Goal: Check status: Check status

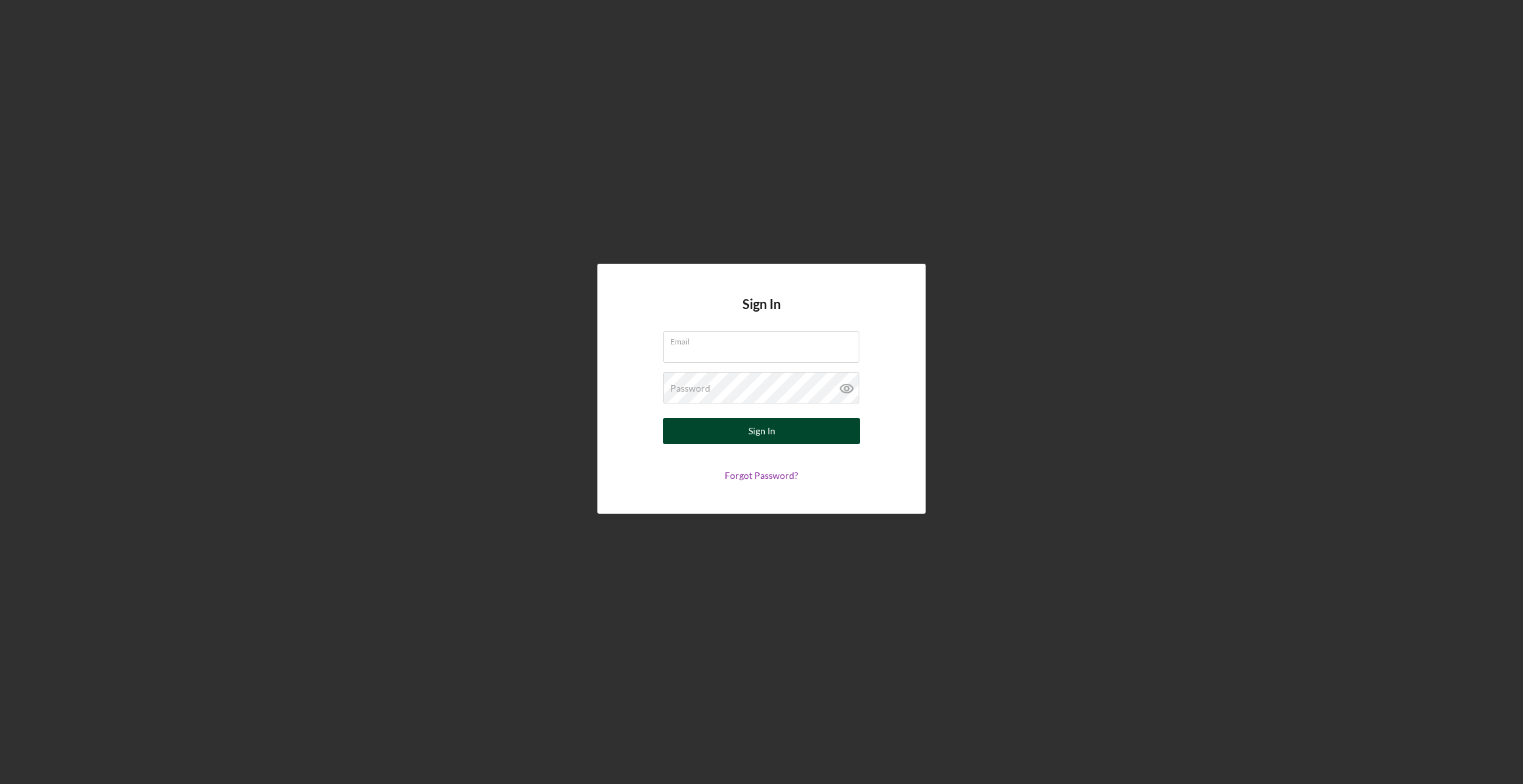
type input "[EMAIL_ADDRESS][DOMAIN_NAME]"
click at [783, 432] on button "Sign In" at bounding box center [762, 431] width 197 height 26
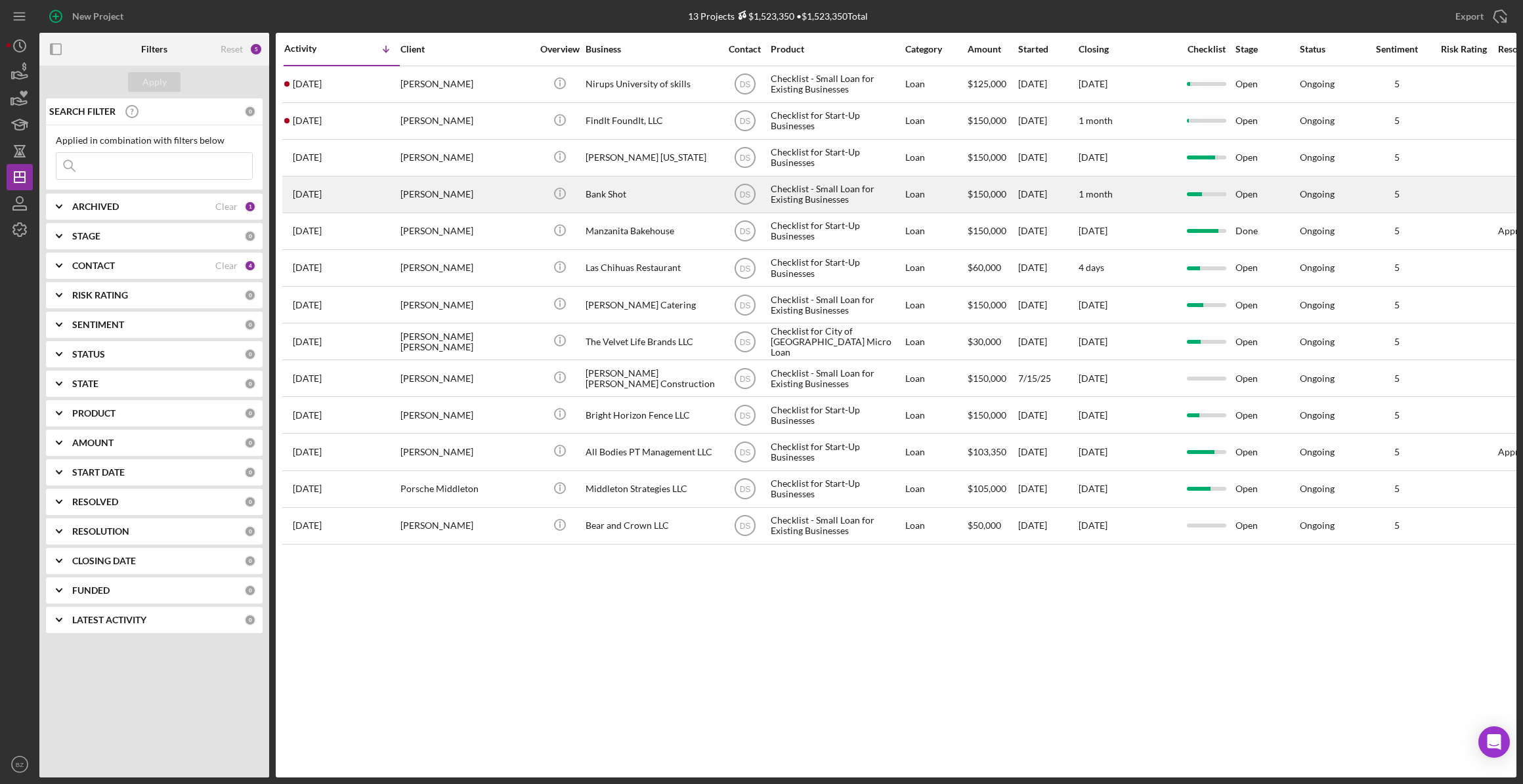
click at [521, 197] on div "[PERSON_NAME]" at bounding box center [466, 194] width 132 height 35
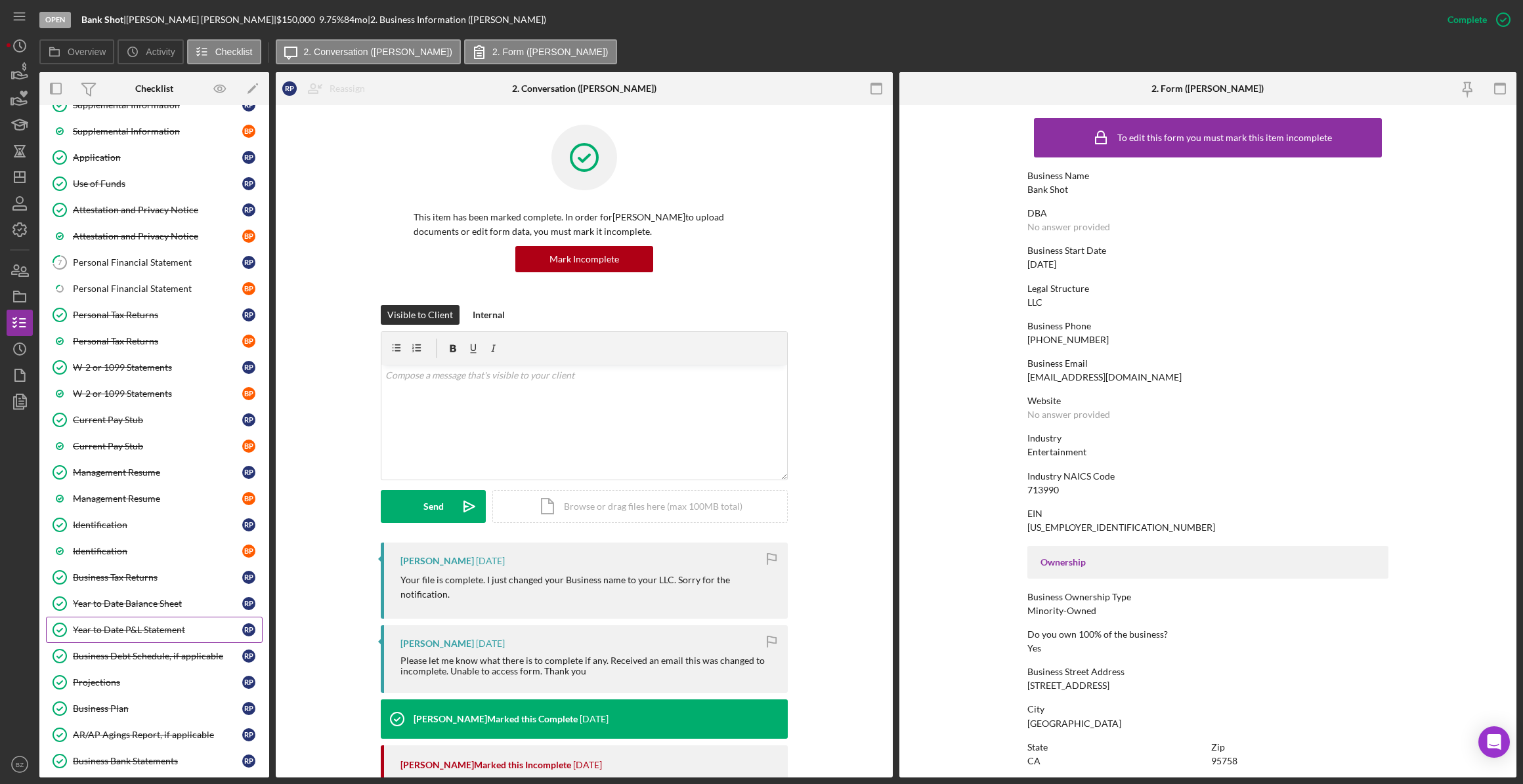
scroll to position [178, 0]
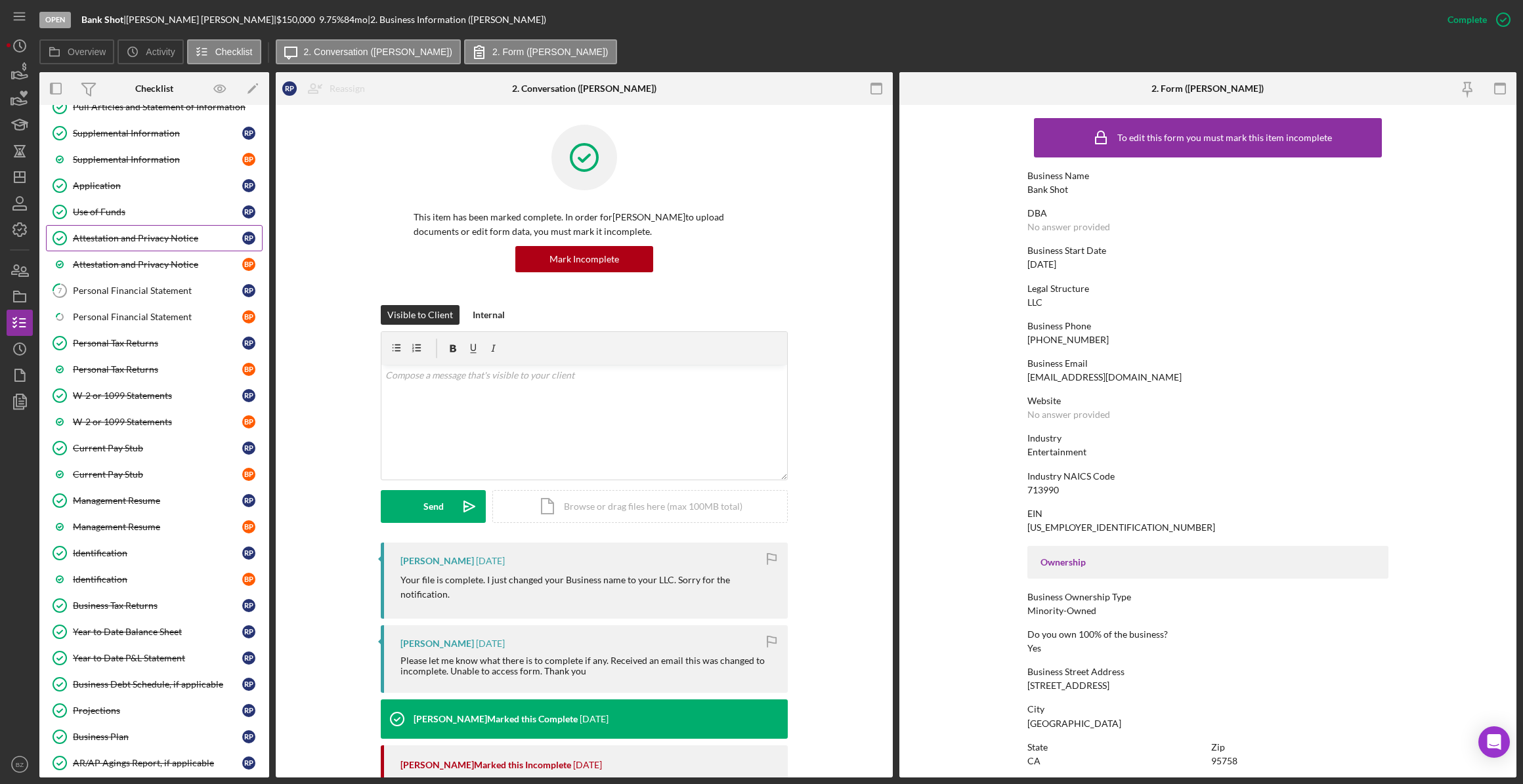
click at [125, 242] on link "Attestation and Privacy Notice Attestation and Privacy Notice R P" at bounding box center [154, 238] width 217 height 26
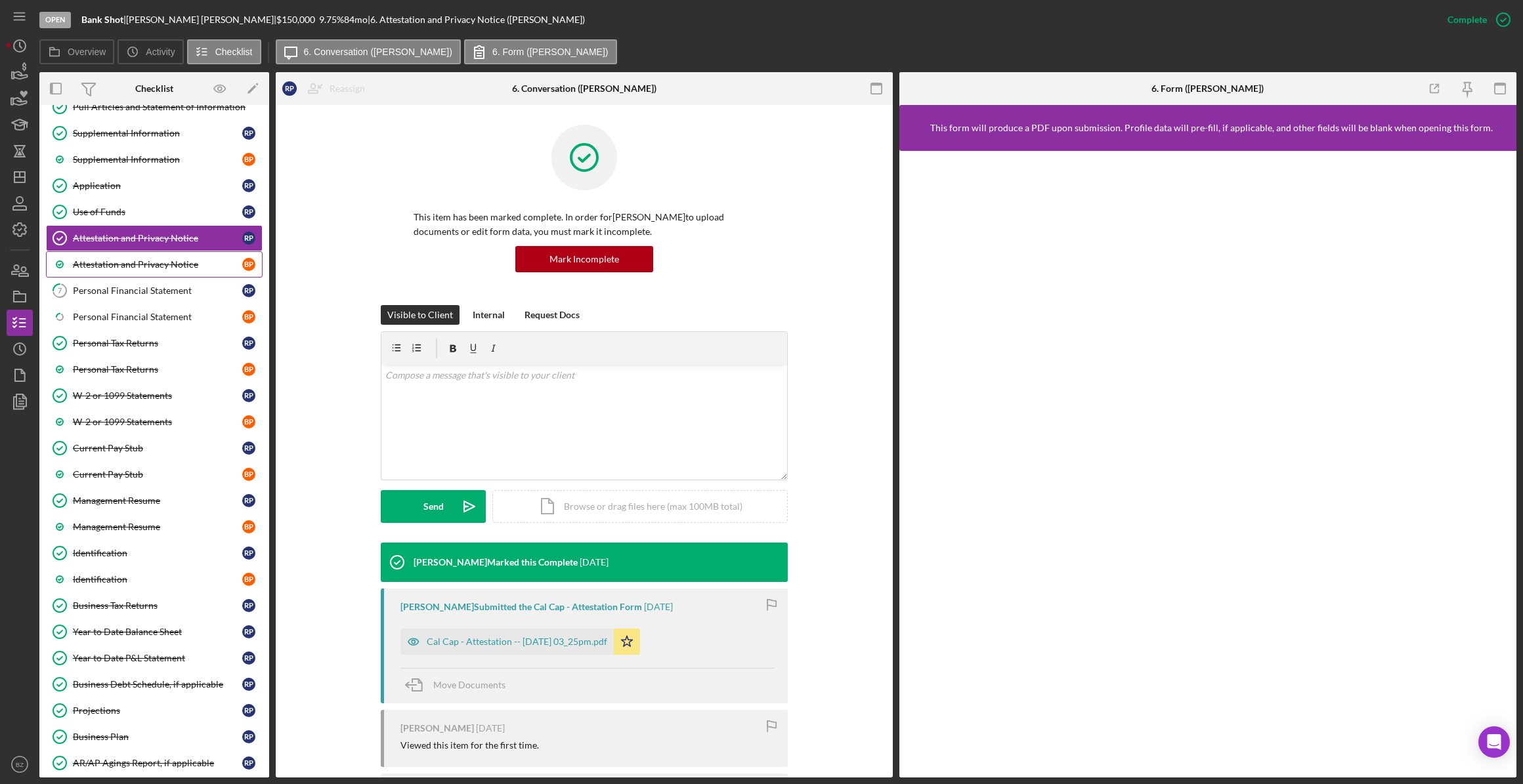
click at [130, 262] on div "Attestation and Privacy Notice" at bounding box center [157, 264] width 169 height 11
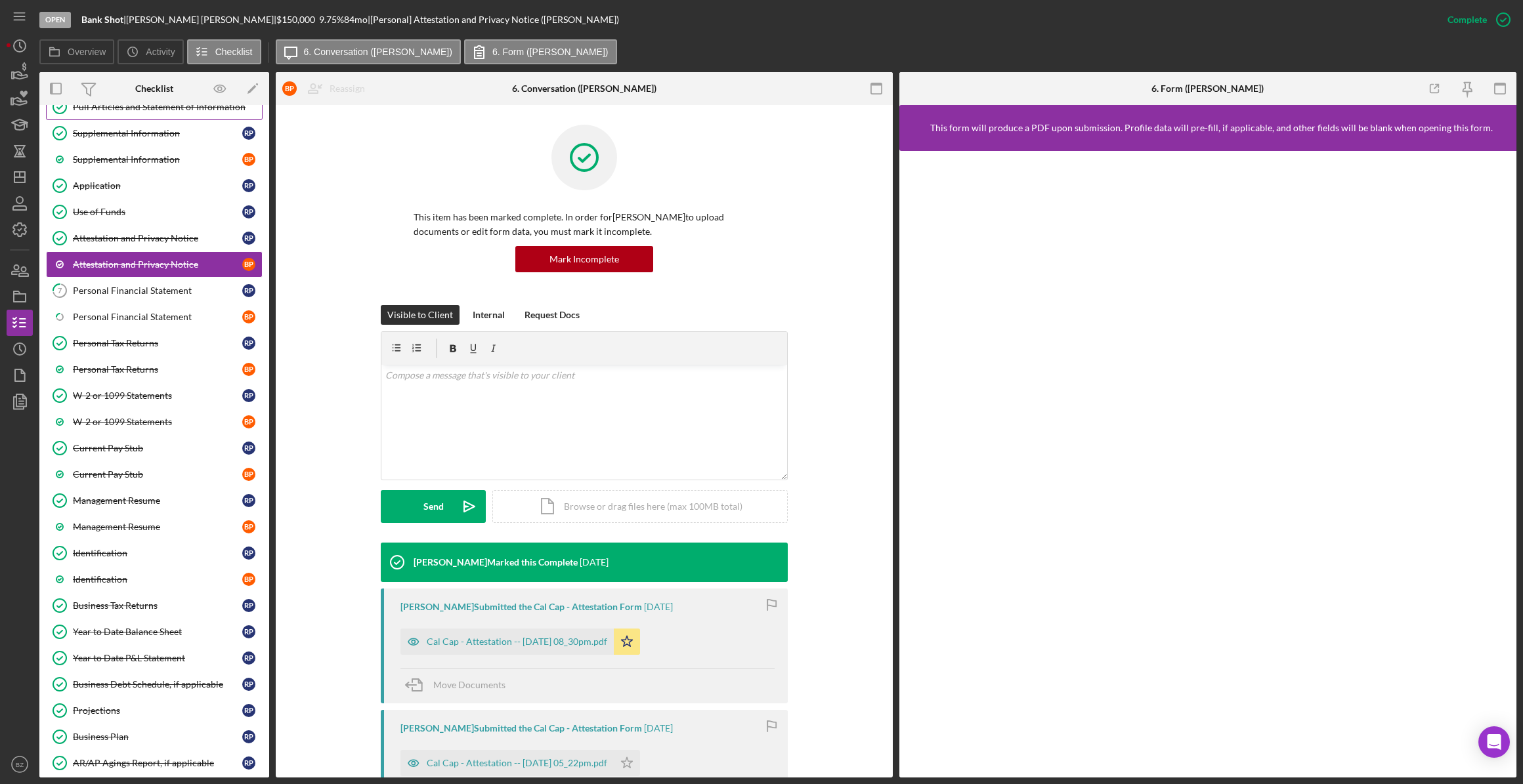
scroll to position [298, 0]
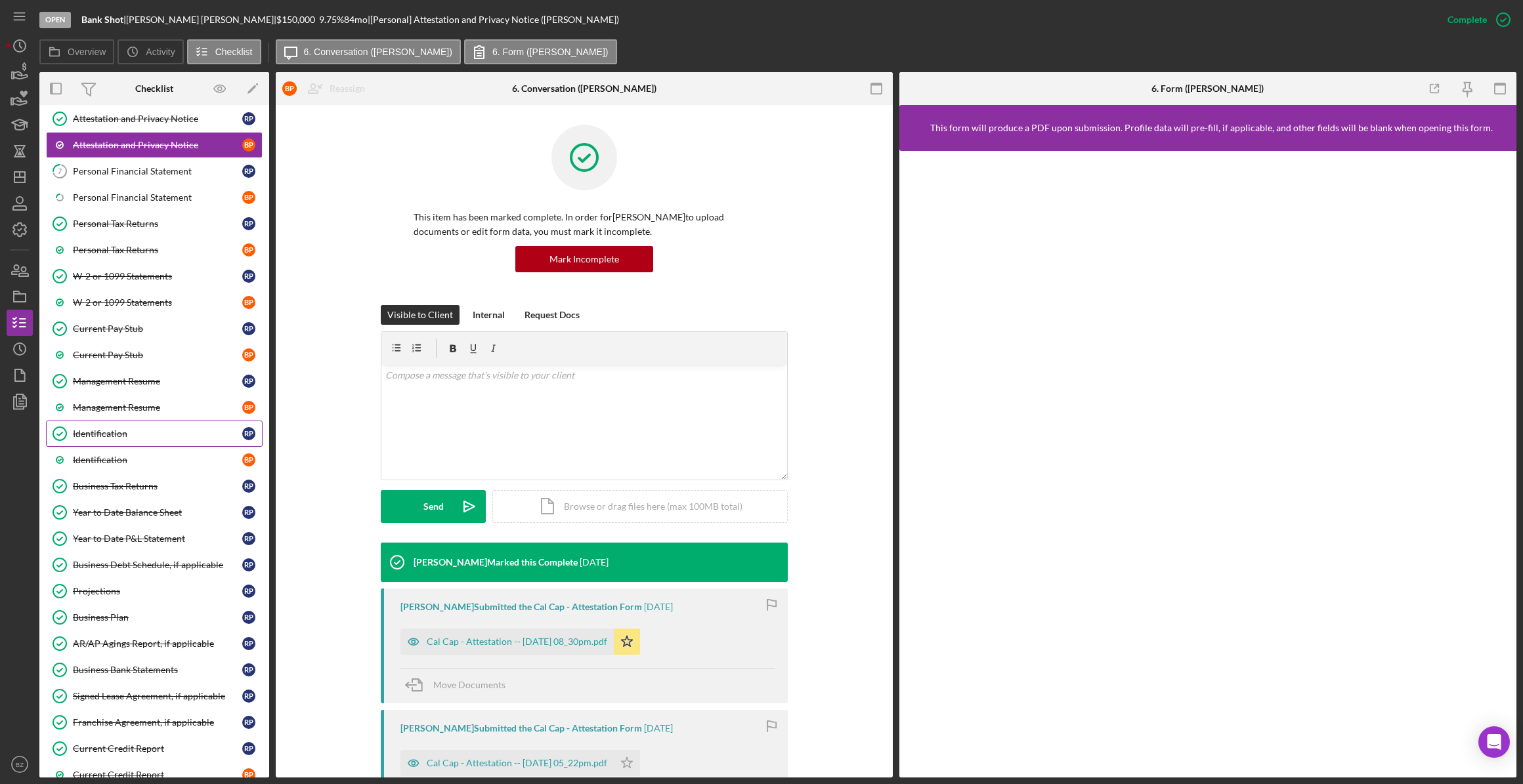
click at [123, 429] on div "Identification" at bounding box center [157, 434] width 169 height 11
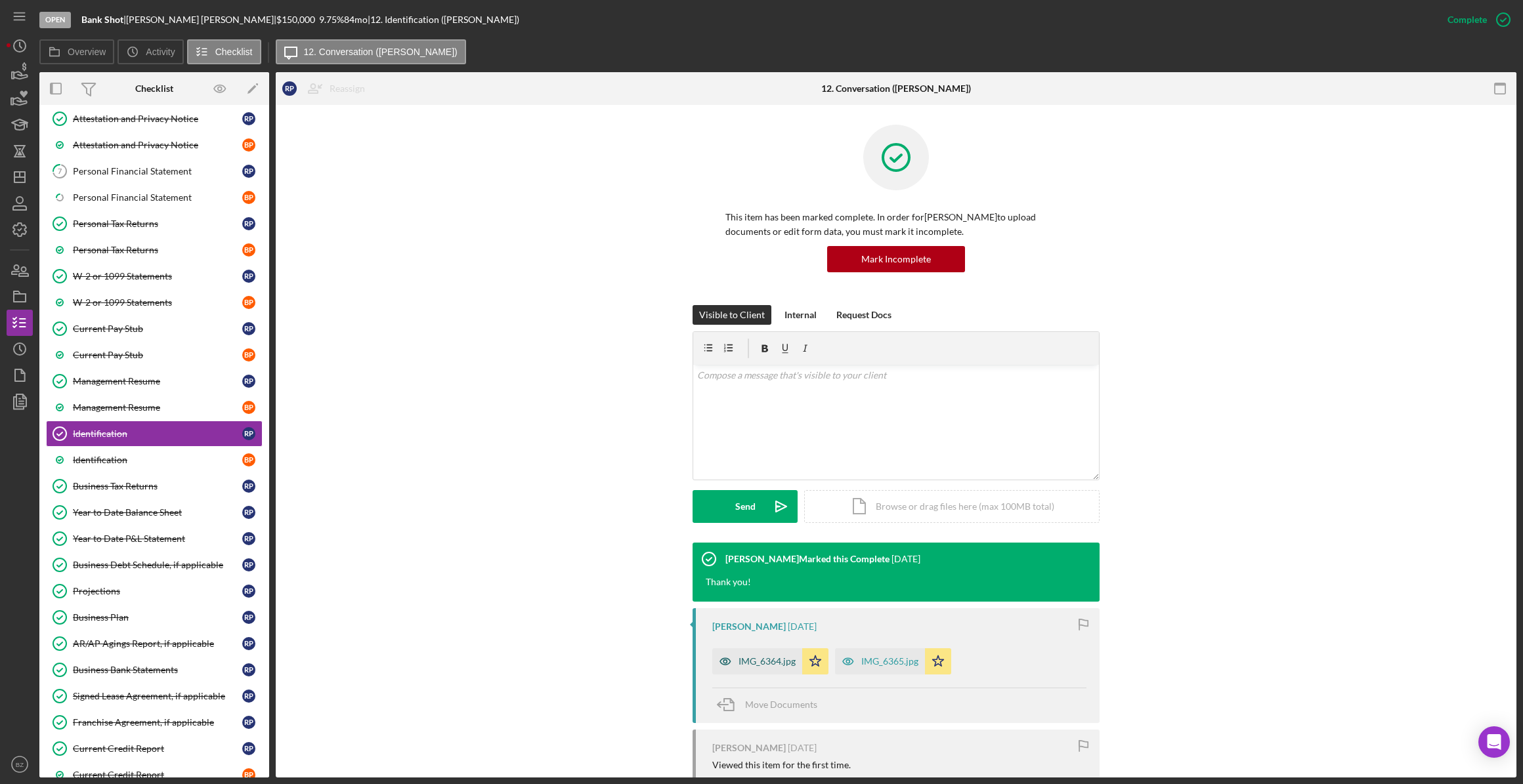
click at [755, 667] on div "IMG_6364.jpg" at bounding box center [757, 661] width 90 height 26
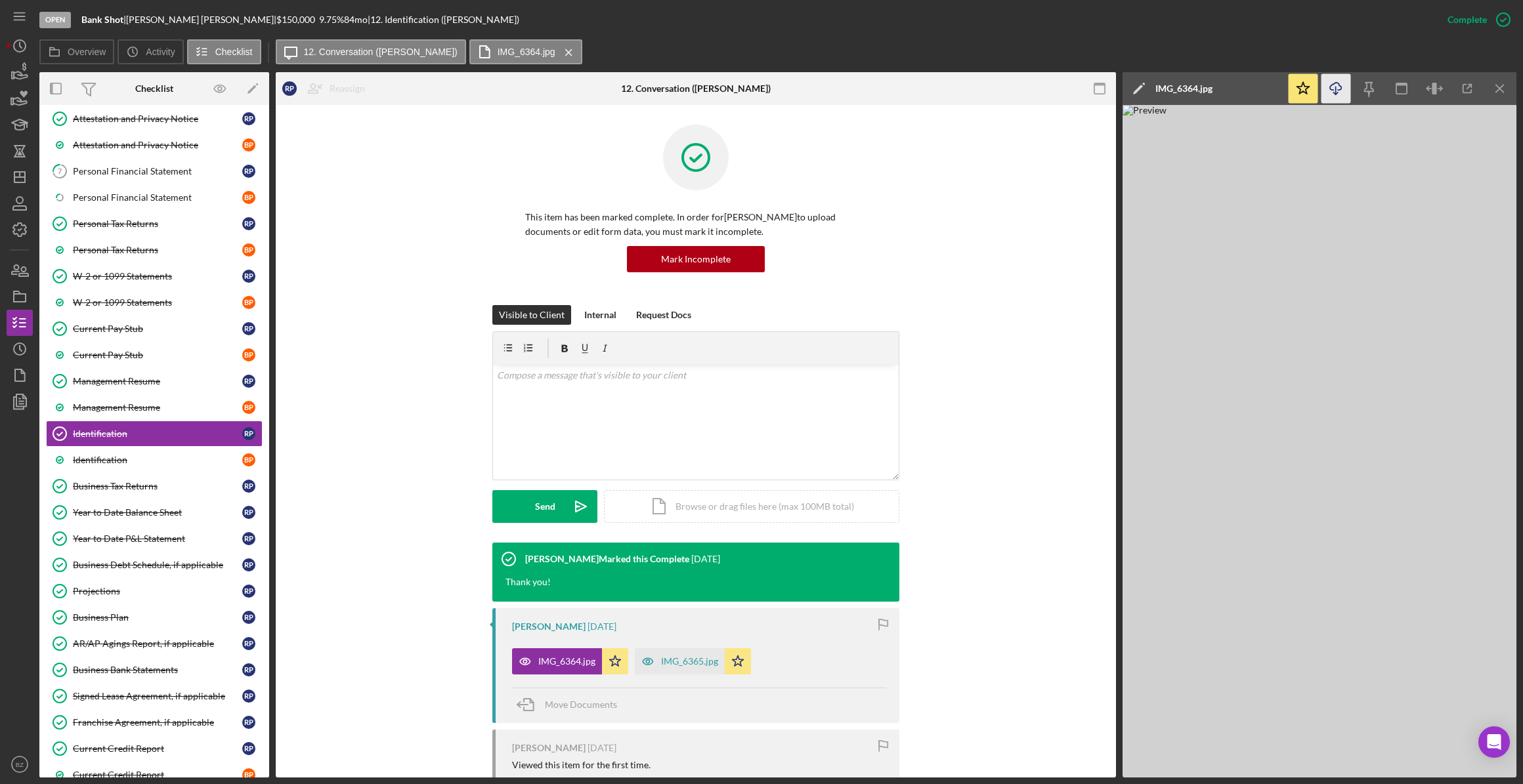
click at [1340, 88] on icon "Icon/Download" at bounding box center [1336, 89] width 30 height 30
click at [1494, 91] on icon "Icon/Menu Close" at bounding box center [1500, 89] width 30 height 30
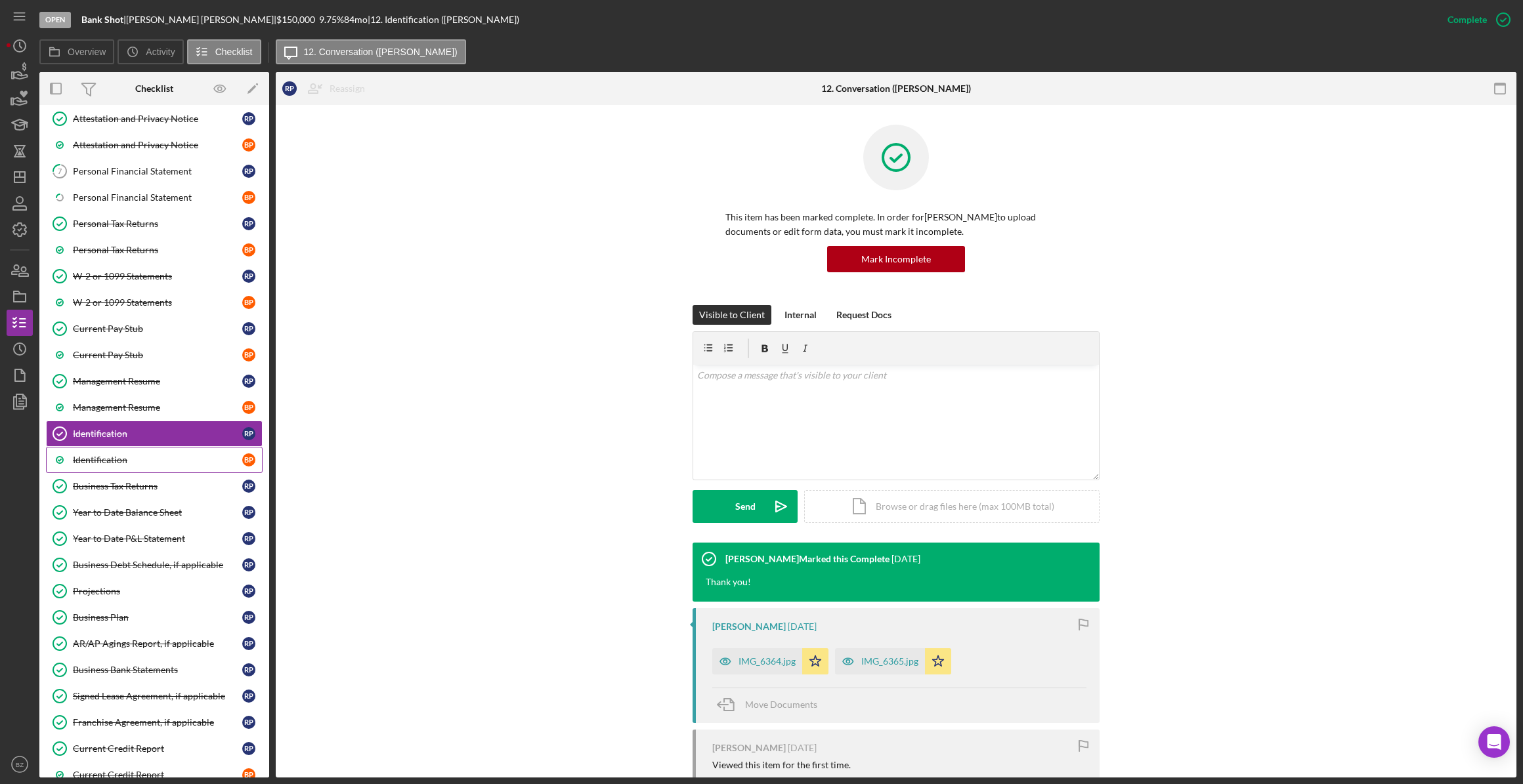
click at [159, 455] on div "Identification" at bounding box center [157, 460] width 169 height 11
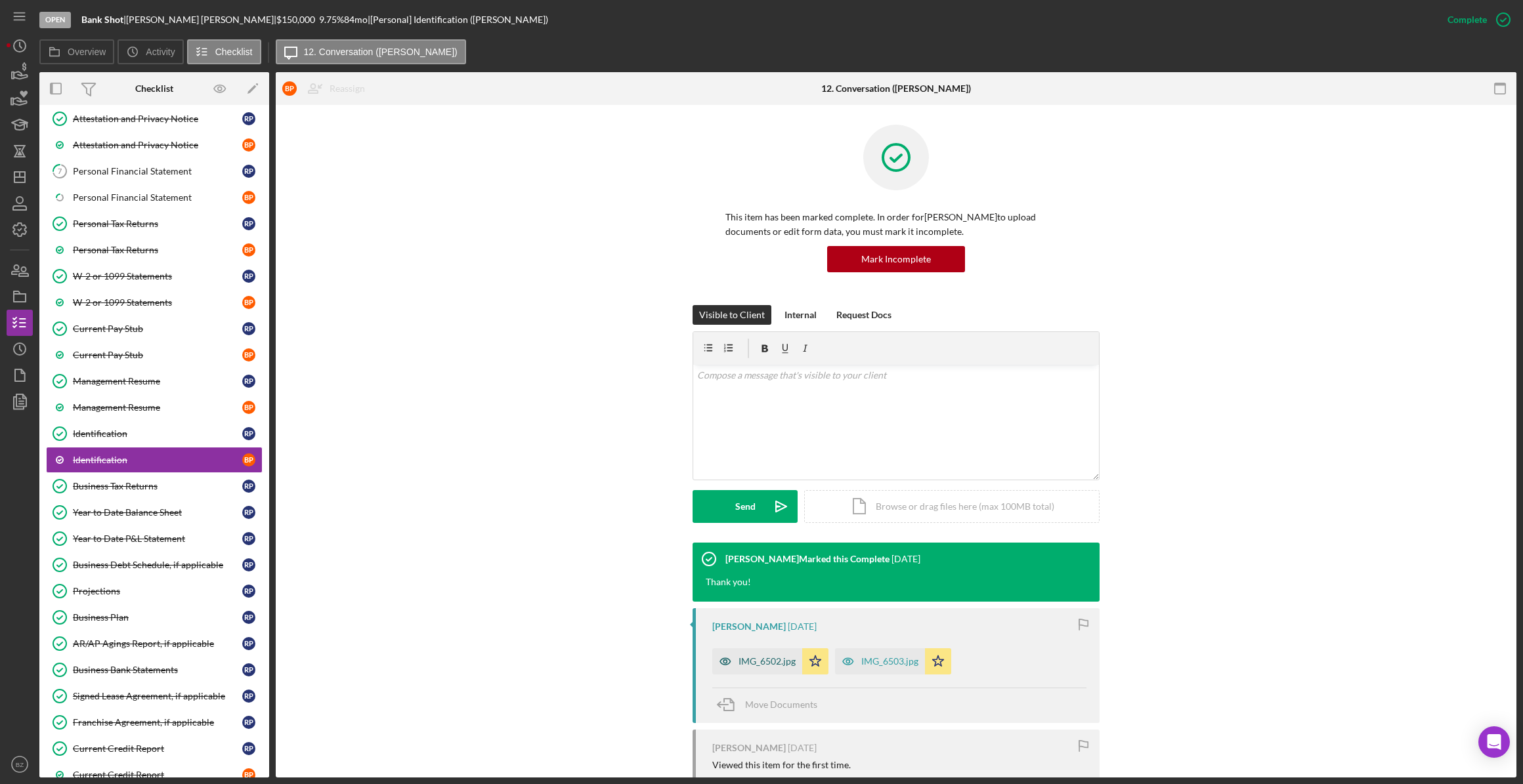
click at [747, 662] on div "IMG_6502.jpg" at bounding box center [766, 662] width 57 height 11
click at [925, 662] on icon "Icon/Star" at bounding box center [938, 661] width 26 height 26
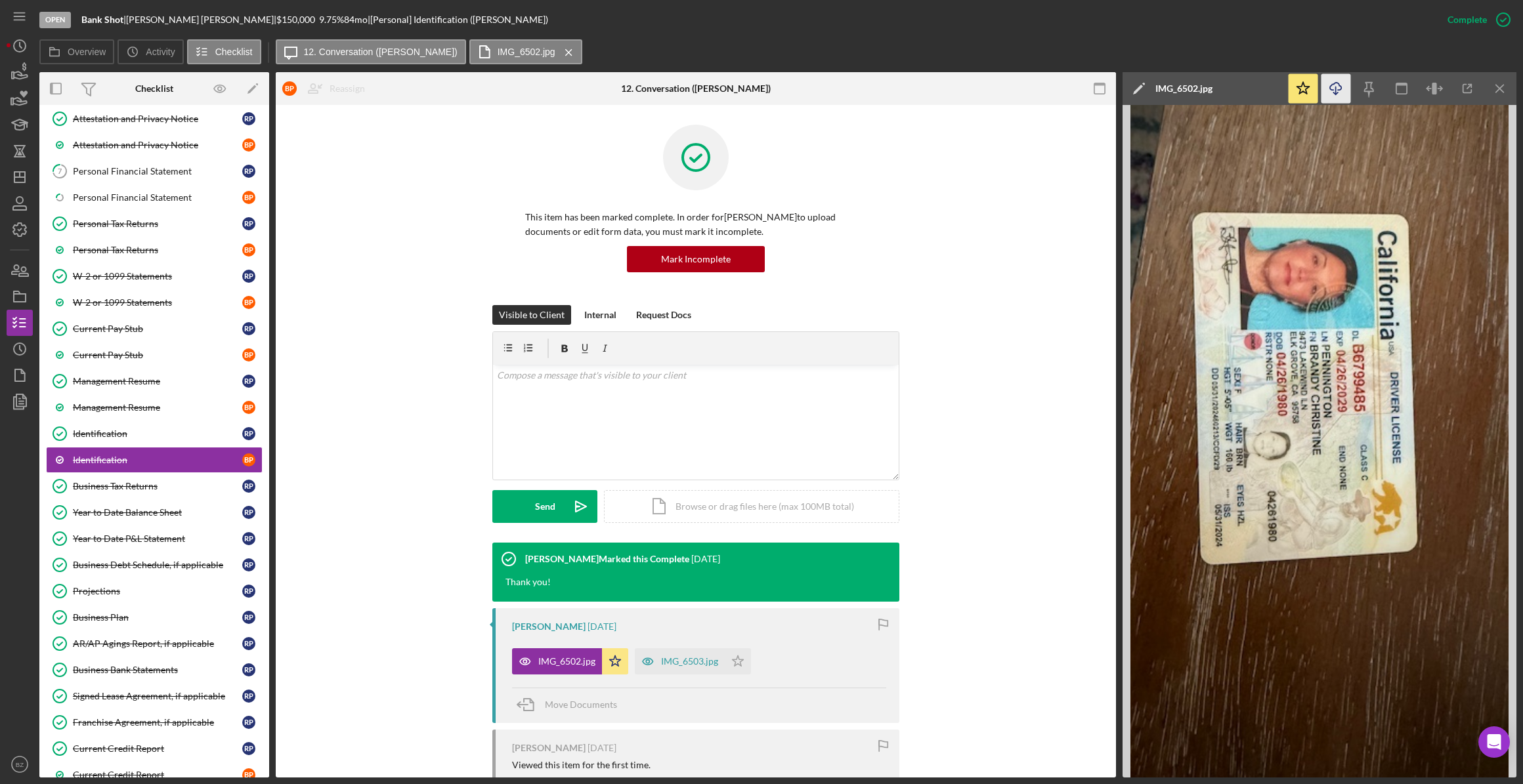
click at [1336, 88] on line "button" at bounding box center [1336, 90] width 0 height 7
click at [127, 485] on div "Business Tax Returns" at bounding box center [157, 486] width 169 height 11
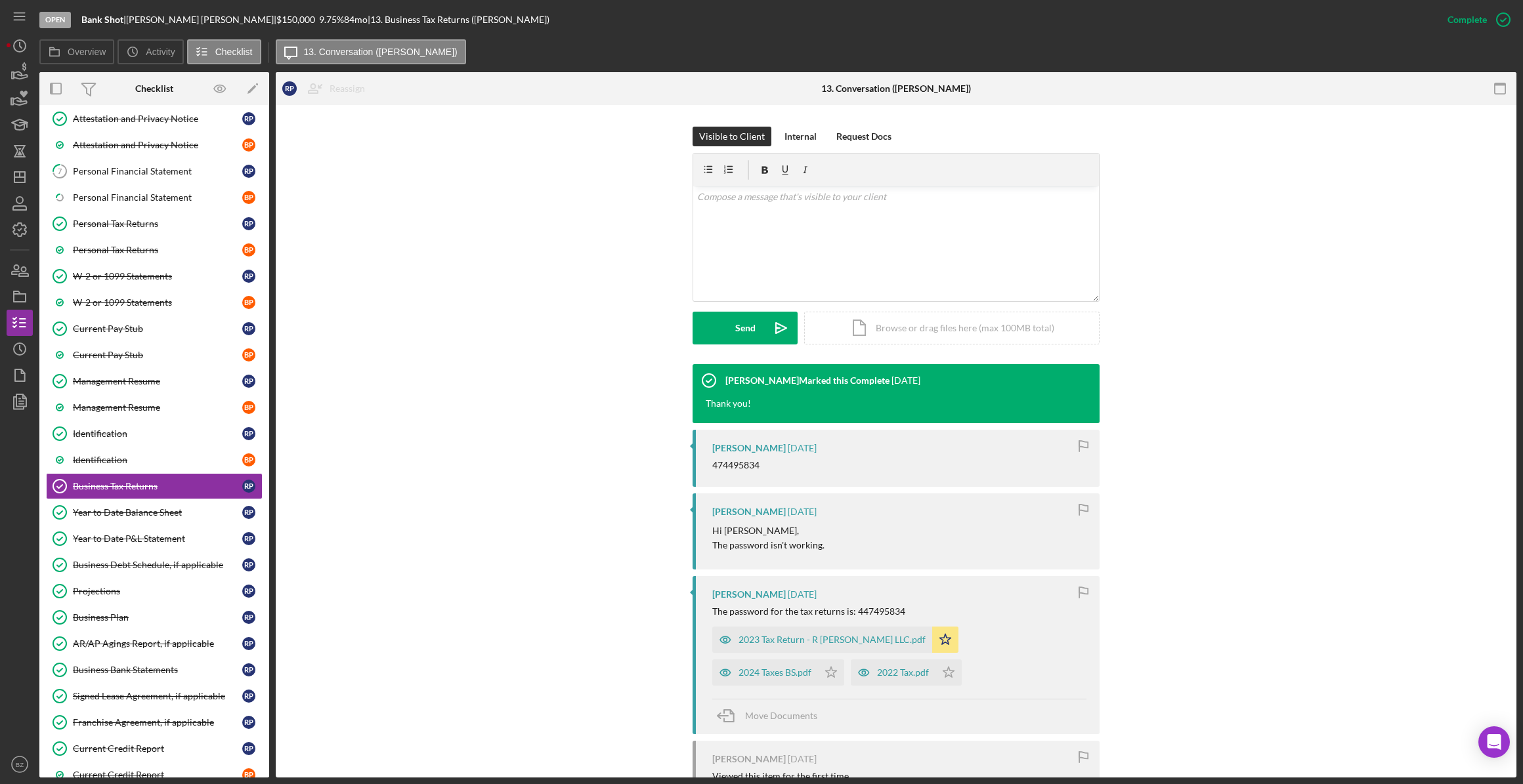
scroll to position [238, 0]
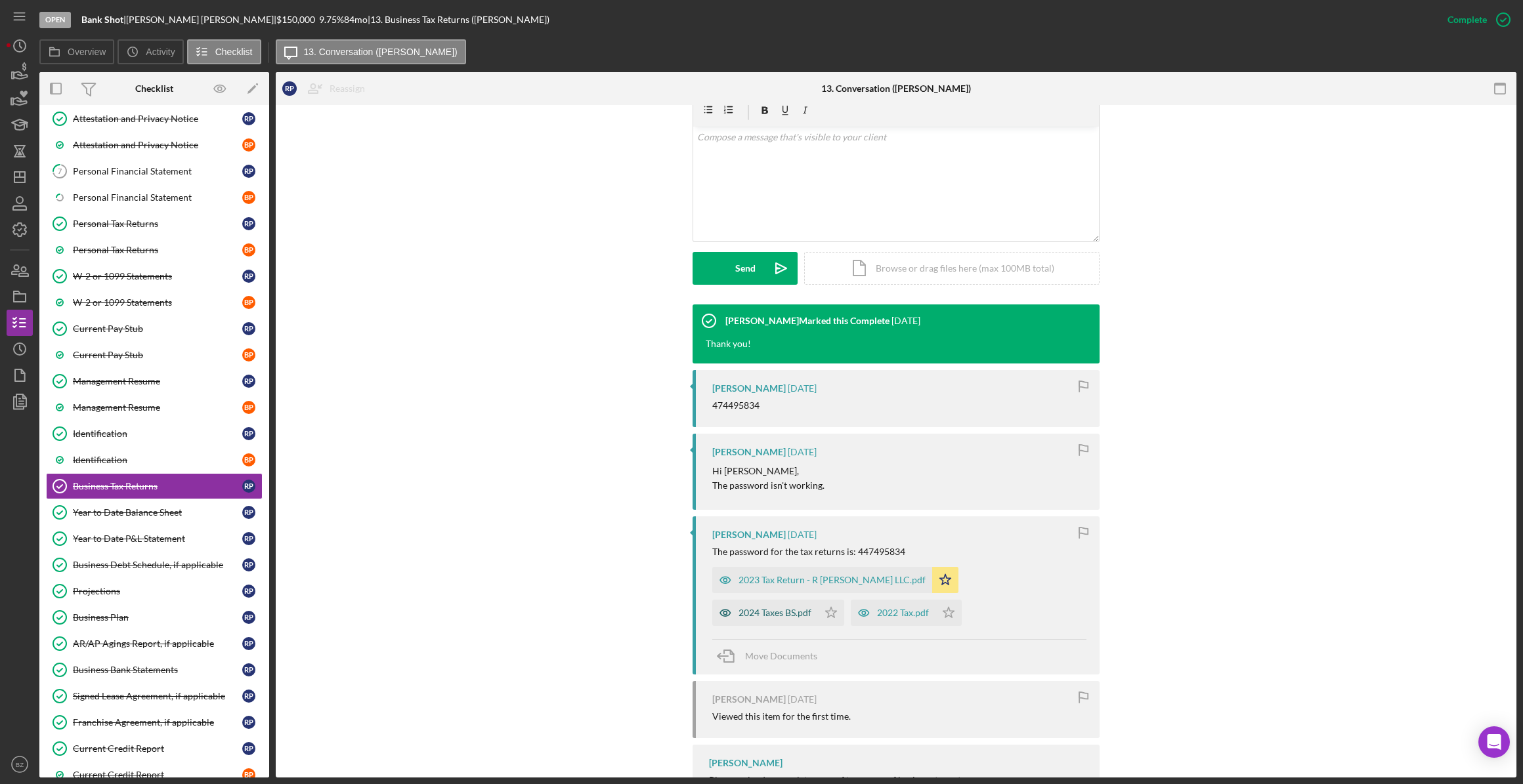
click at [811, 608] on div "2024 Taxes BS.pdf" at bounding box center [774, 613] width 73 height 11
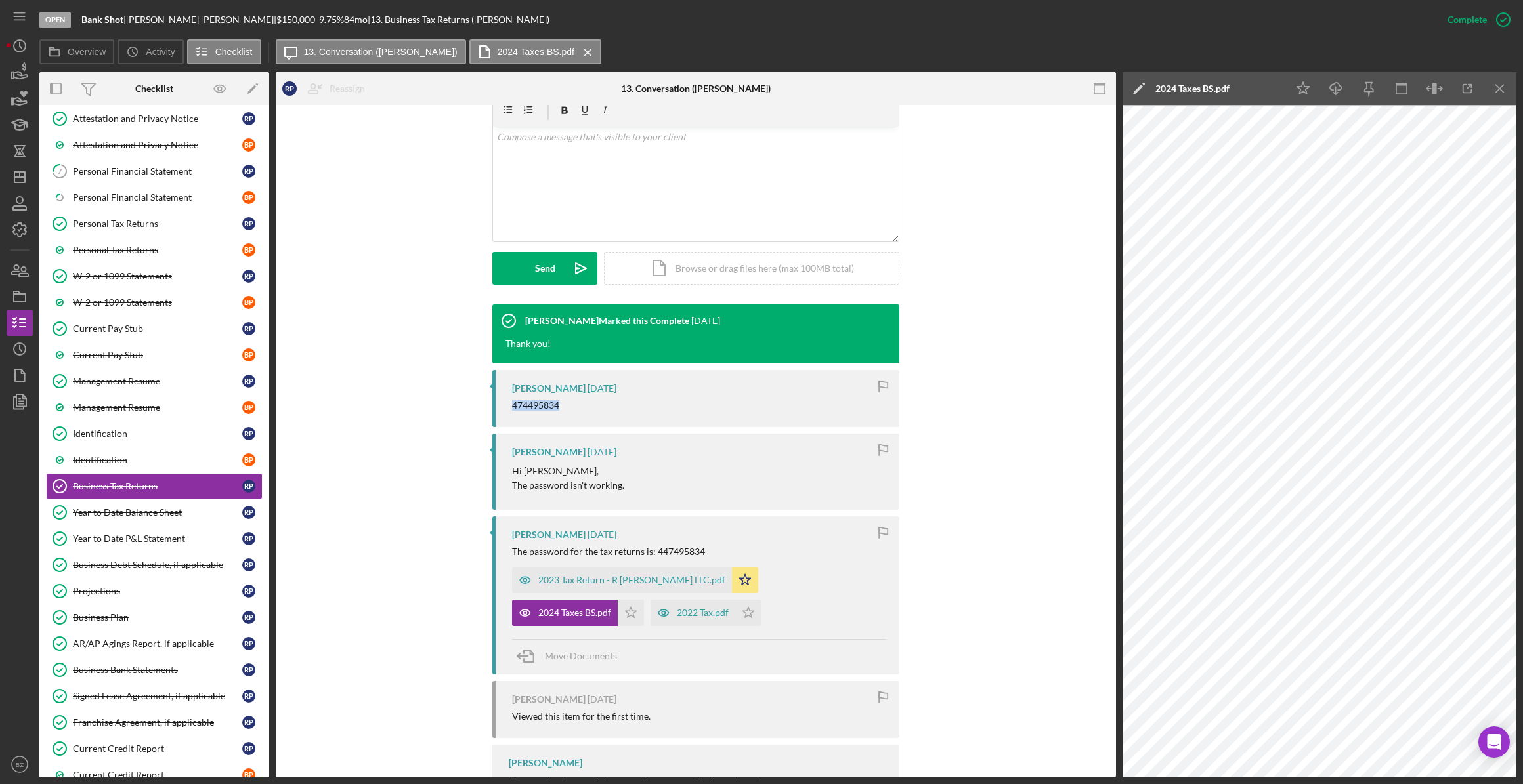
drag, startPoint x: 557, startPoint y: 399, endPoint x: 510, endPoint y: 403, distance: 47.2
click at [512, 403] on div "474495834" at bounding box center [535, 405] width 47 height 11
copy div "474495834"
click at [1333, 88] on icon "Icon/Download" at bounding box center [1336, 89] width 30 height 30
click at [113, 219] on div "Personal Tax Returns" at bounding box center [157, 224] width 169 height 11
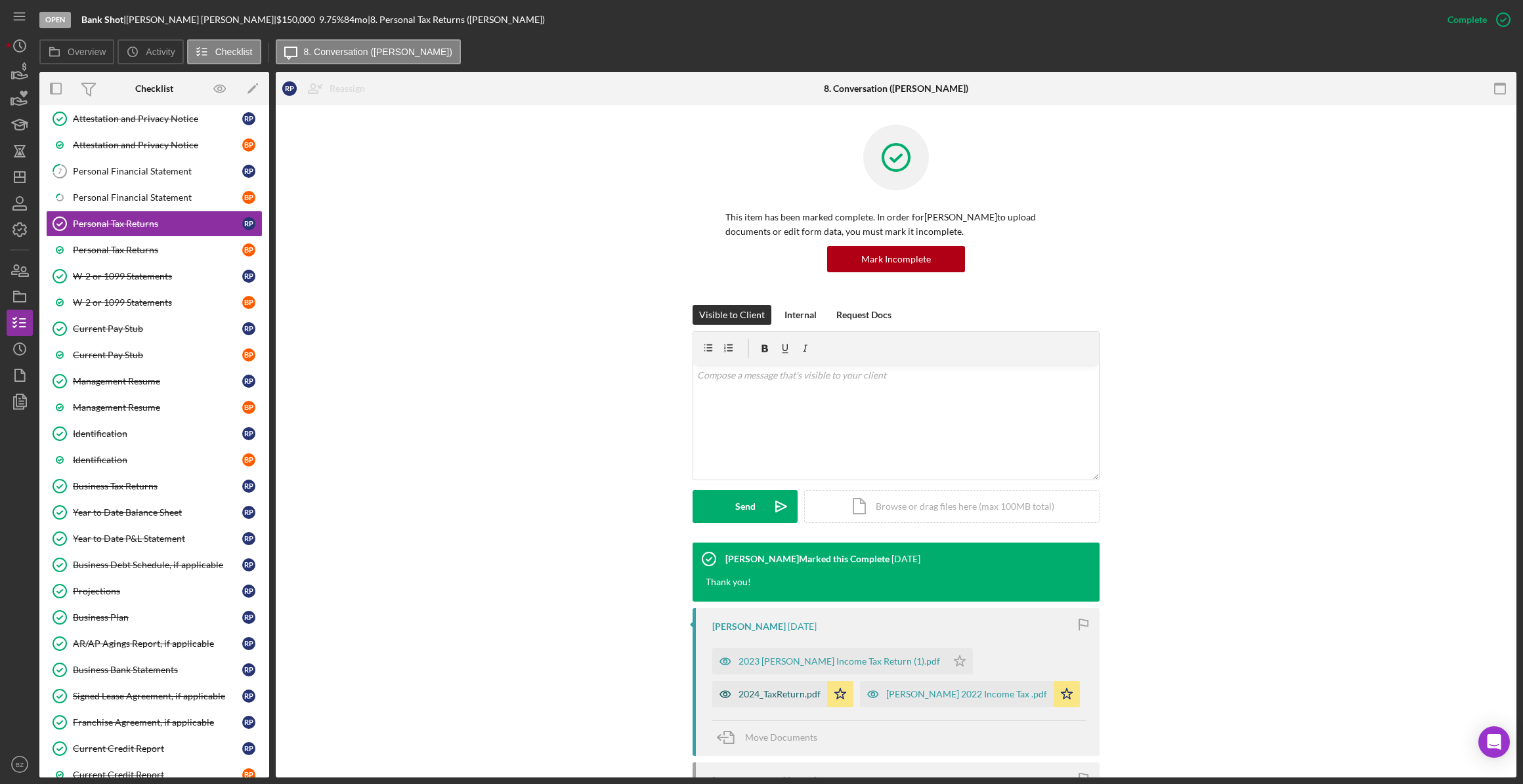
click at [820, 689] on div "2024_TaxReturn.pdf" at bounding box center [779, 694] width 82 height 11
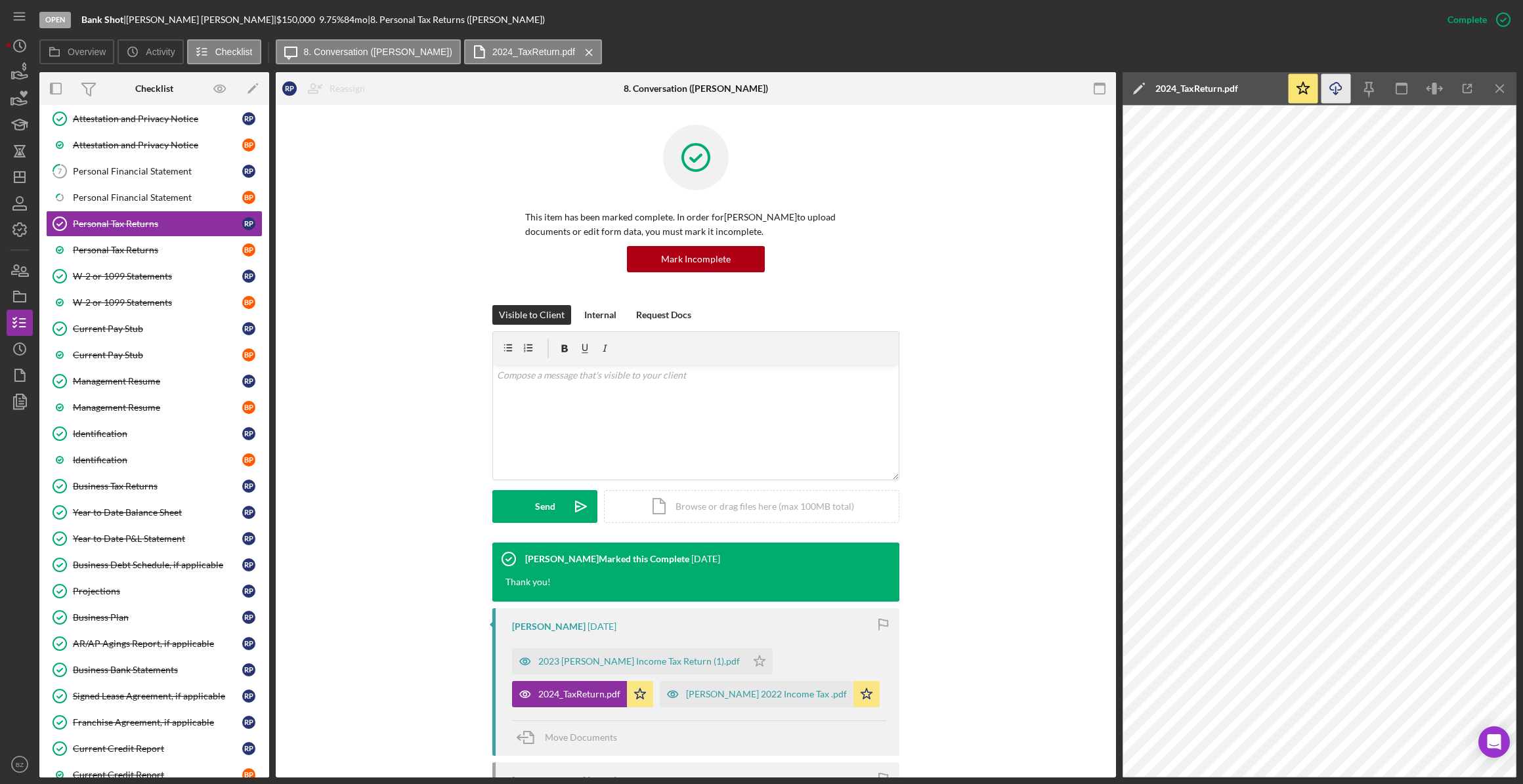
click at [1338, 87] on icon "Icon/Download" at bounding box center [1336, 89] width 30 height 30
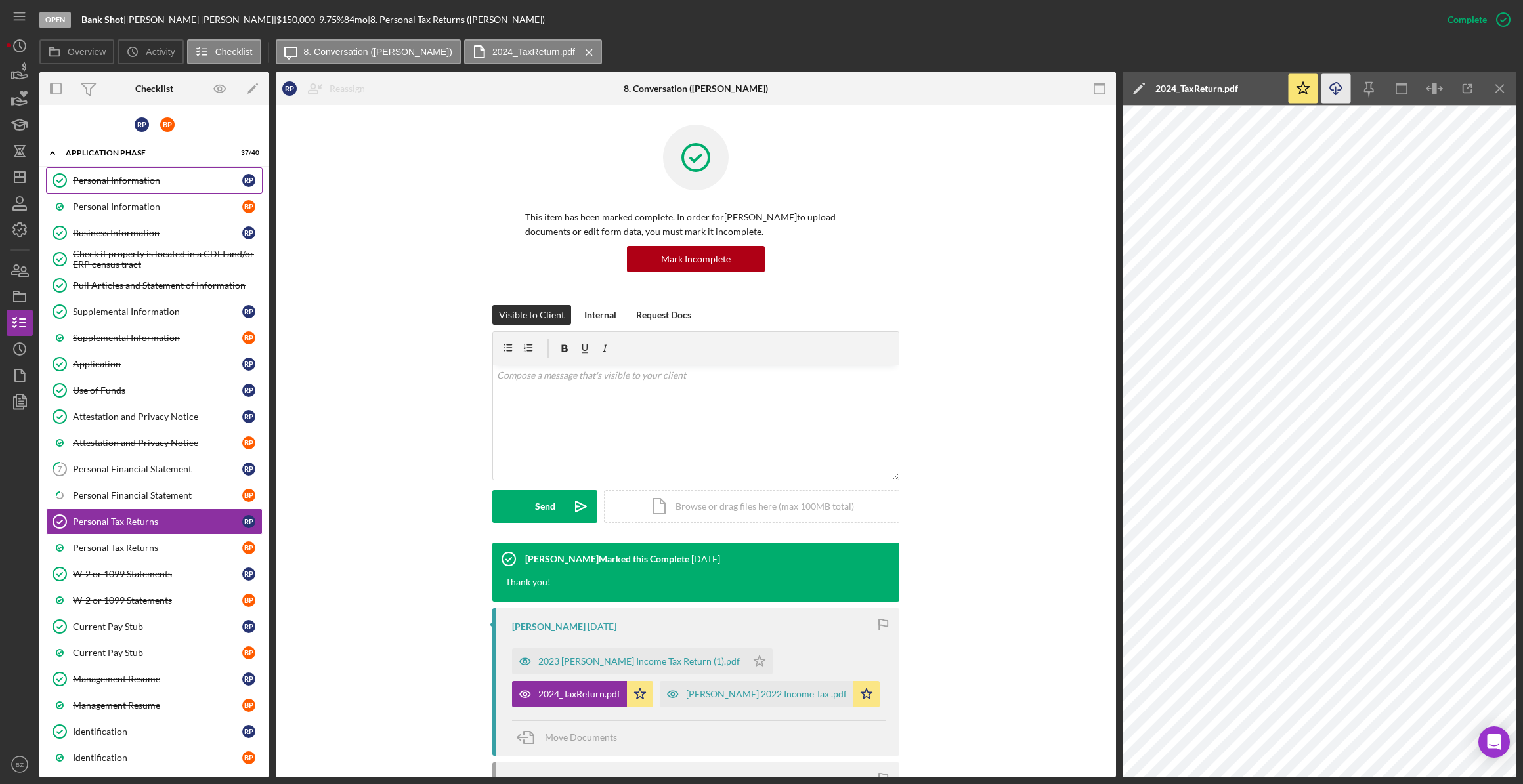
click at [125, 180] on div "Personal Information" at bounding box center [157, 180] width 169 height 11
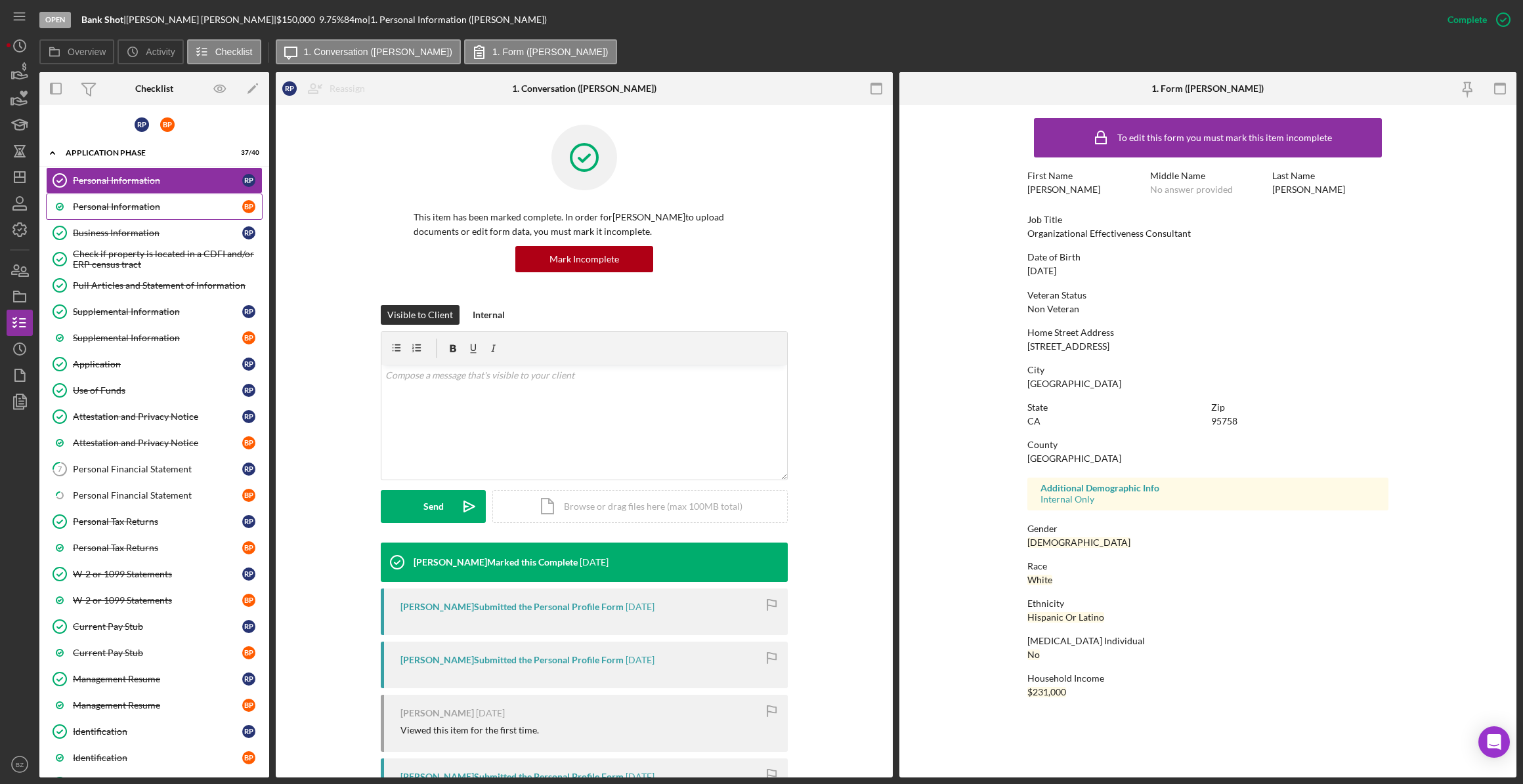
click at [125, 204] on div "Personal Information" at bounding box center [157, 207] width 169 height 11
